Goal: Register for event/course

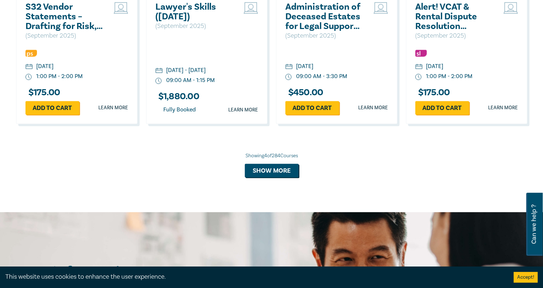
scroll to position [600, 0]
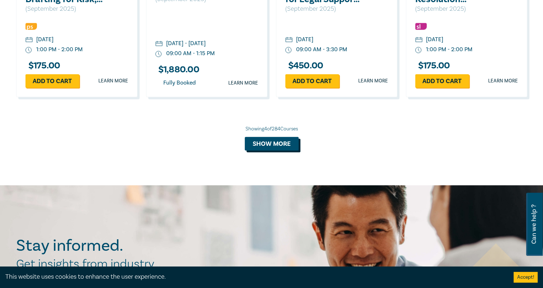
click at [276, 145] on button "Show more" at bounding box center [272, 144] width 54 height 14
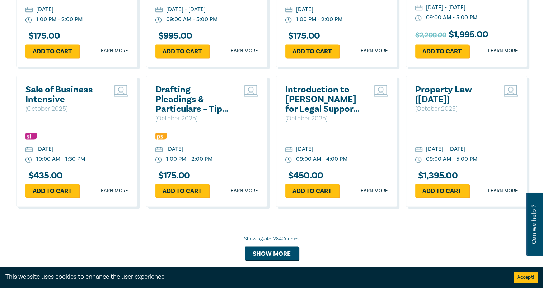
scroll to position [1194, 0]
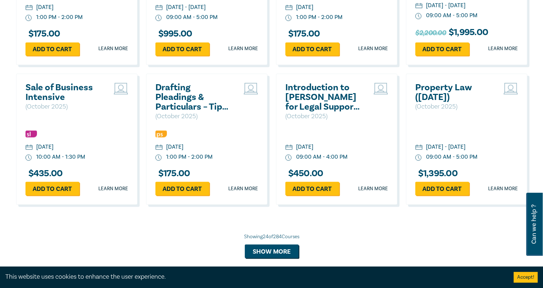
click at [451, 97] on h2 "Property Law ([DATE])" at bounding box center [453, 92] width 77 height 19
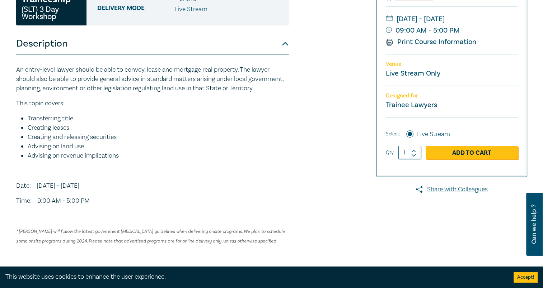
scroll to position [135, 0]
